Goal: Task Accomplishment & Management: Manage account settings

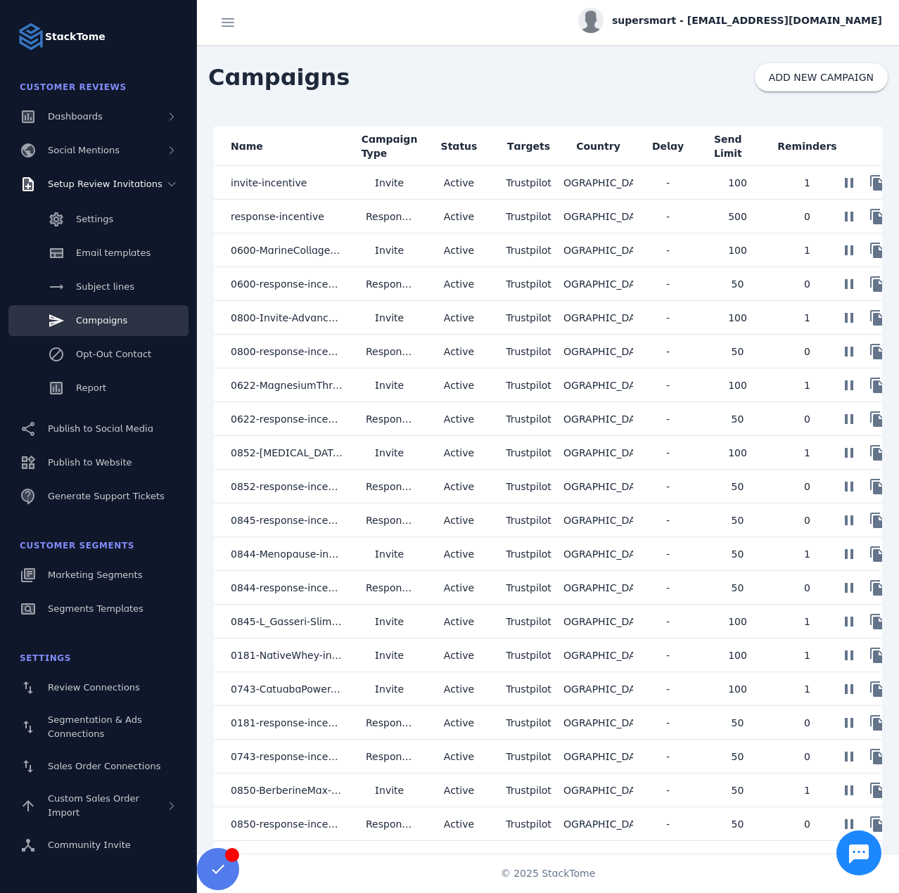
scroll to position [686, 0]
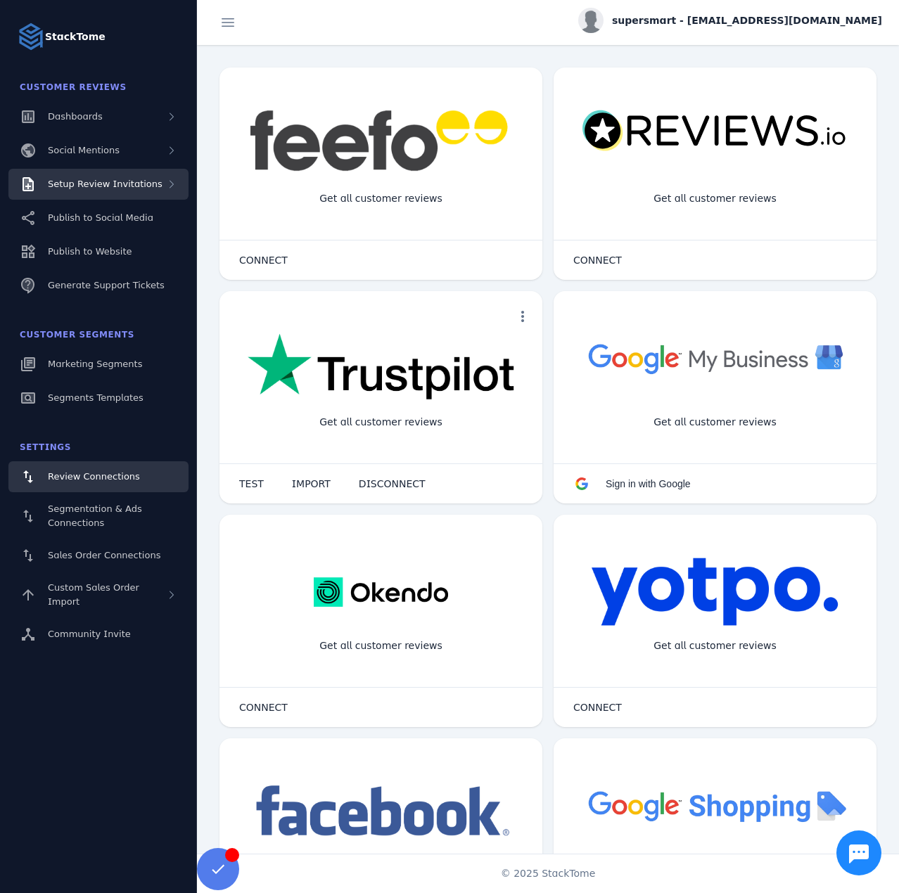
click at [112, 188] on span "Setup Review Invitations" at bounding box center [105, 184] width 115 height 11
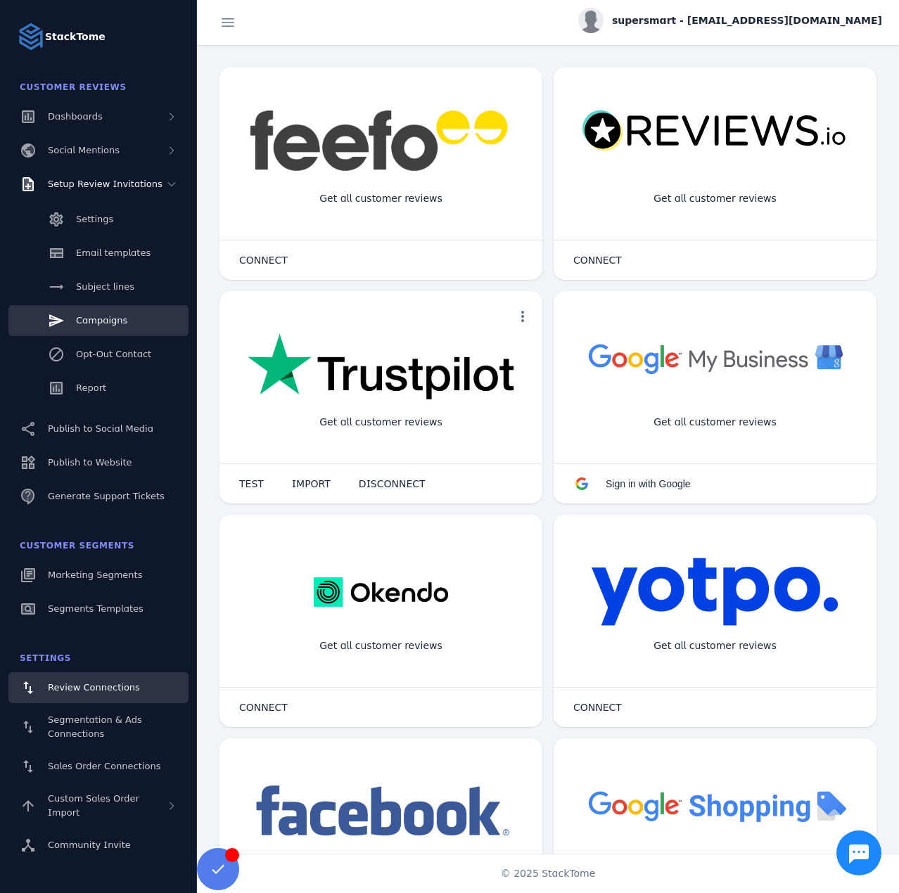
click at [113, 316] on span "Campaigns" at bounding box center [101, 320] width 51 height 11
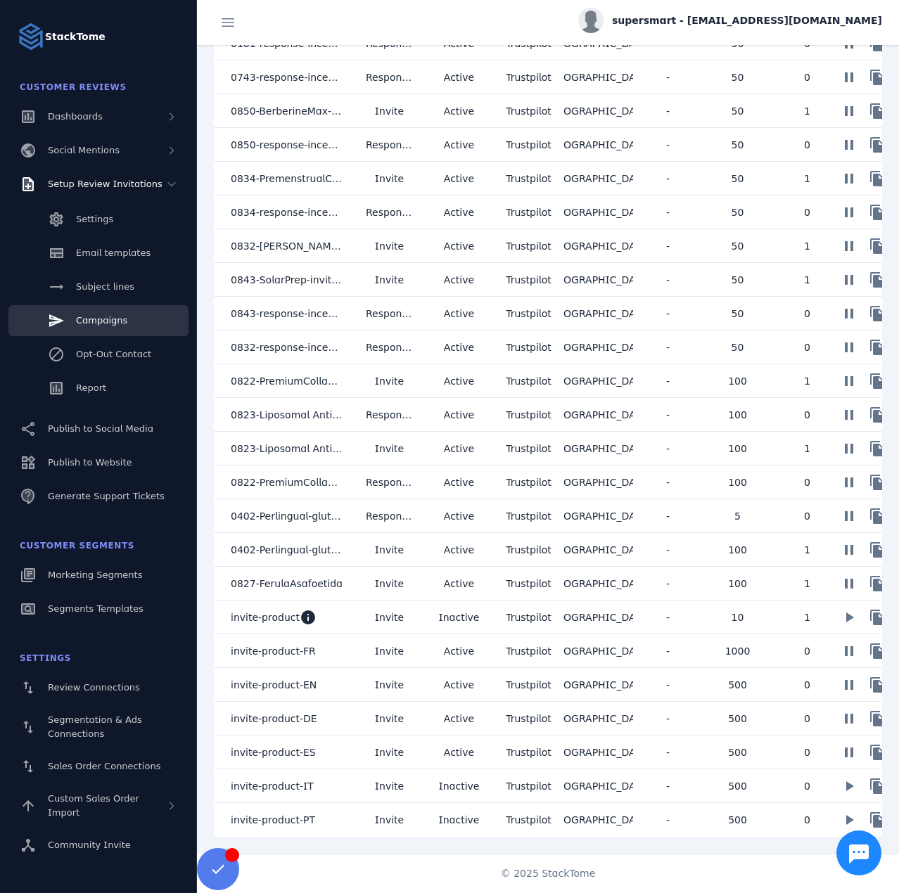
scroll to position [686, 0]
